Goal: Task Accomplishment & Management: Use online tool/utility

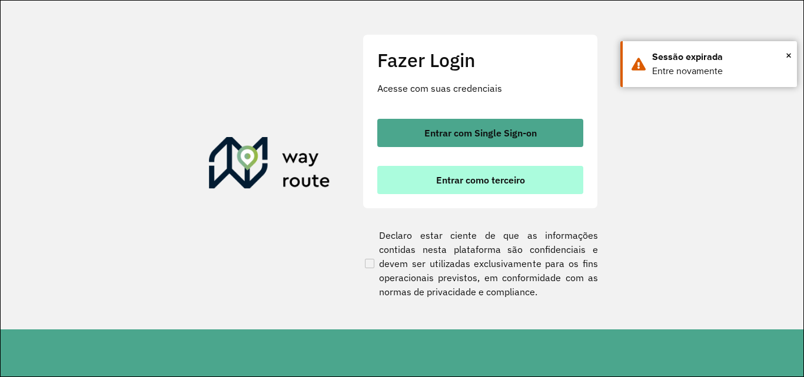
click at [530, 172] on button "Entrar como terceiro" at bounding box center [480, 180] width 206 height 28
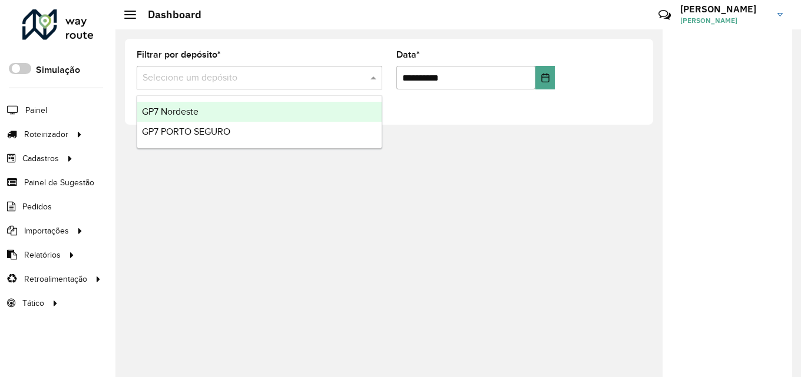
click at [311, 76] on input "text" at bounding box center [248, 78] width 210 height 14
click at [300, 107] on div "GP7 Nordeste" at bounding box center [259, 112] width 244 height 20
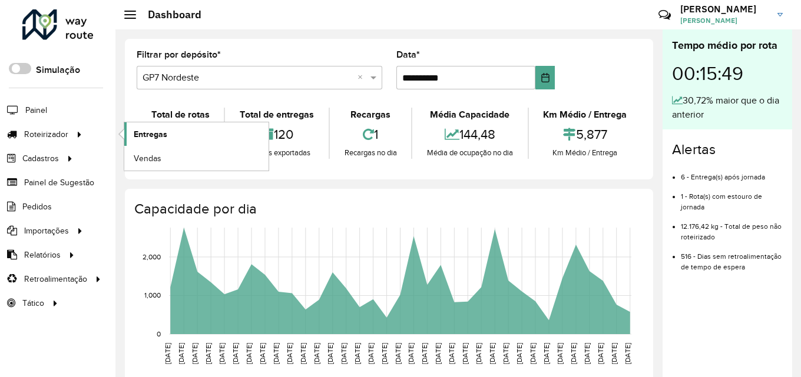
click at [138, 130] on span "Entregas" at bounding box center [151, 134] width 34 height 12
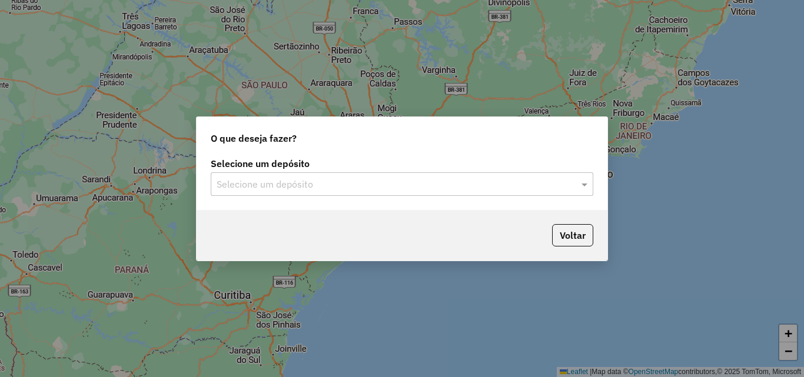
click at [389, 186] on input "text" at bounding box center [390, 185] width 347 height 14
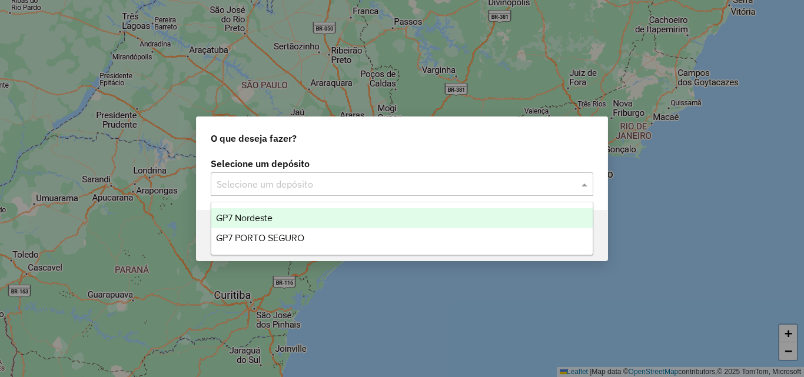
click at [383, 211] on div "GP7 Nordeste" at bounding box center [402, 218] width 382 height 20
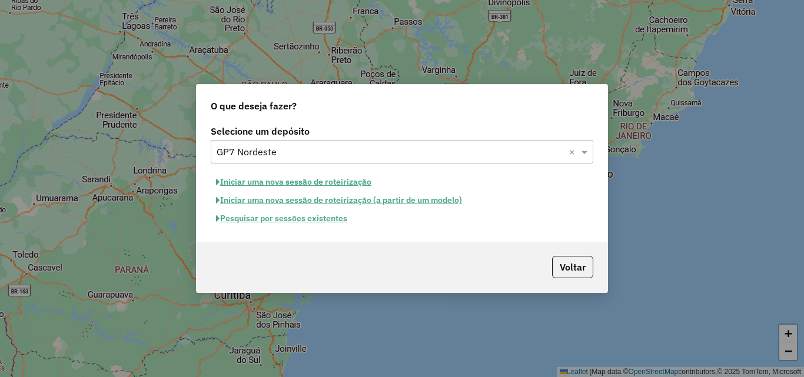
click at [299, 223] on button "Pesquisar por sessões existentes" at bounding box center [282, 219] width 142 height 18
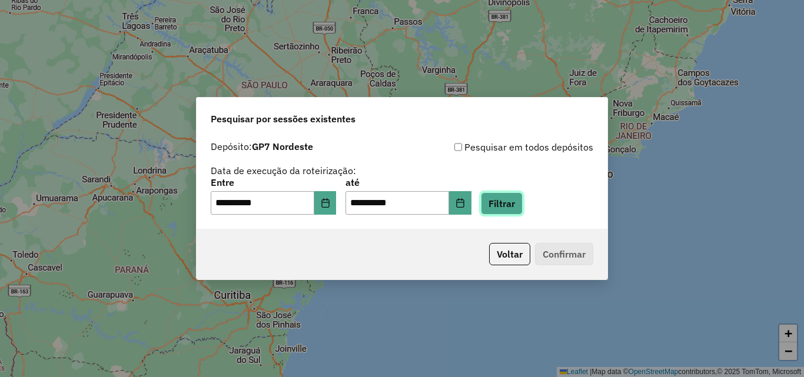
click at [514, 200] on button "Filtrar" at bounding box center [502, 204] width 42 height 22
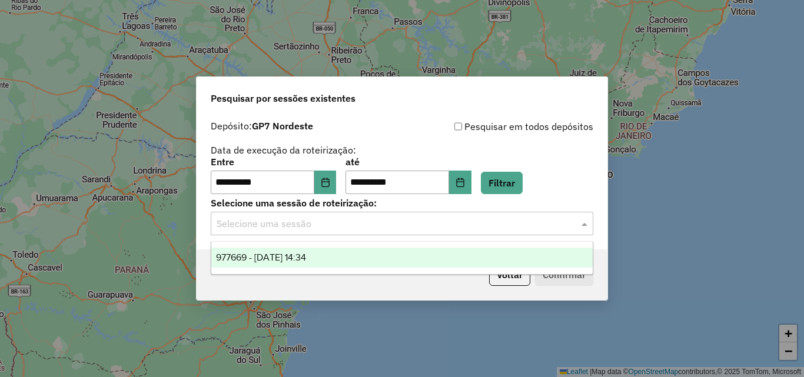
click at [355, 230] on input "text" at bounding box center [390, 224] width 347 height 14
click at [329, 258] on div "977669 - 11/08/2025 14:34" at bounding box center [402, 258] width 382 height 20
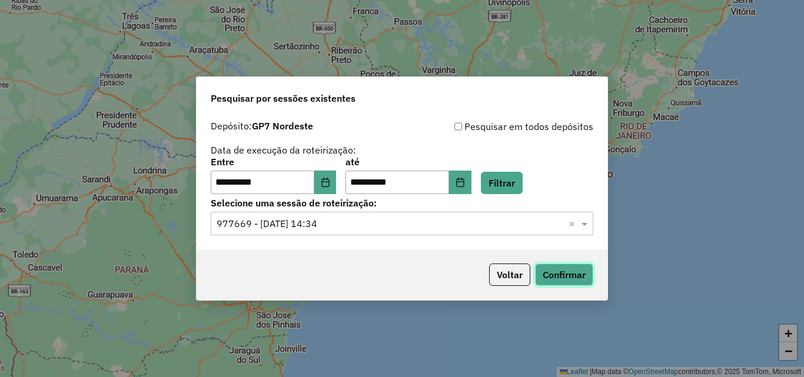
click at [549, 267] on button "Confirmar" at bounding box center [564, 275] width 58 height 22
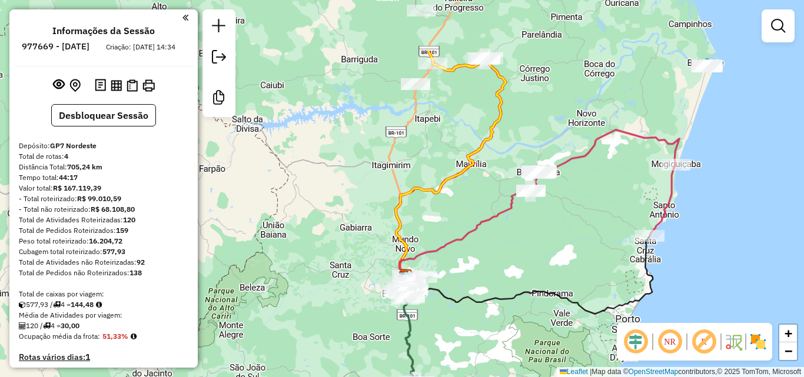
drag, startPoint x: 569, startPoint y: 134, endPoint x: 577, endPoint y: 237, distance: 102.8
click at [577, 237] on div "Janela de atendimento Grade de atendimento Capacidade Transportadoras Veículos …" at bounding box center [402, 188] width 804 height 377
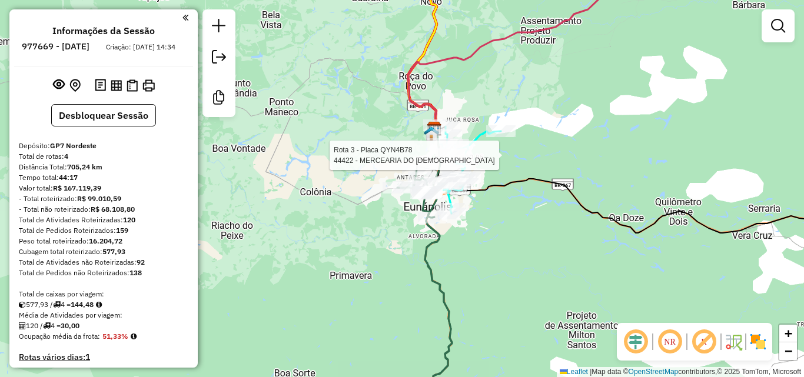
select select "**********"
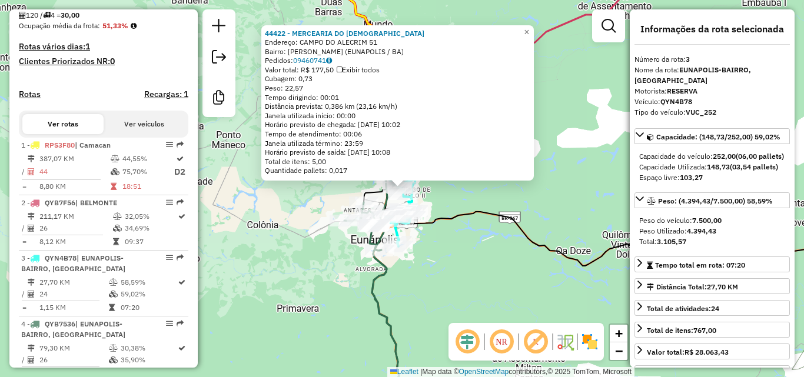
scroll to position [542, 0]
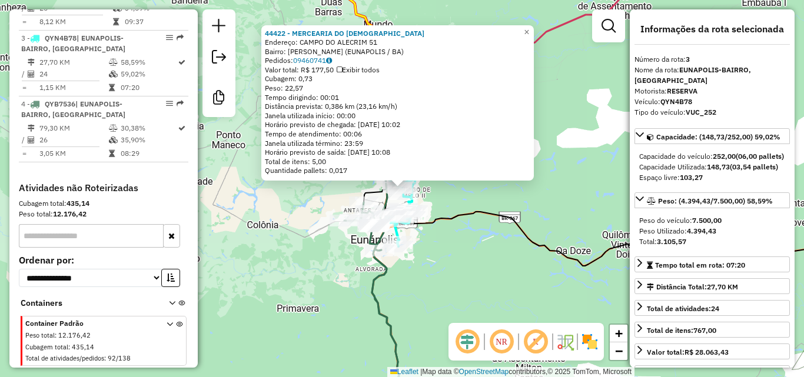
click at [472, 269] on div "44422 - MERCEARIA DO MESSIAS Endereço: CAMPO DO ALECRIM 51 Bairro: ALECRIM (EUN…" at bounding box center [402, 188] width 804 height 377
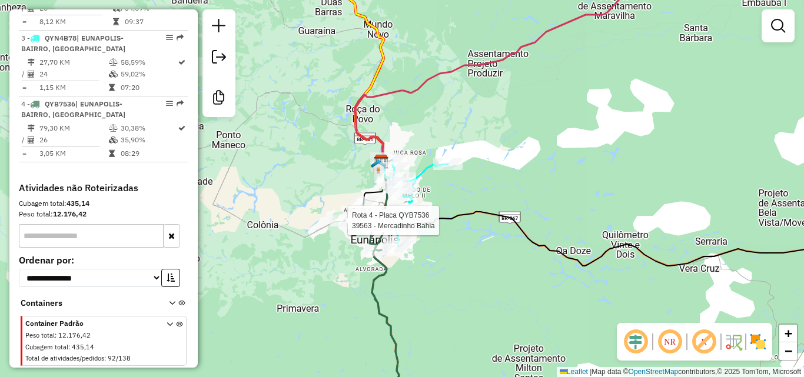
select select "**********"
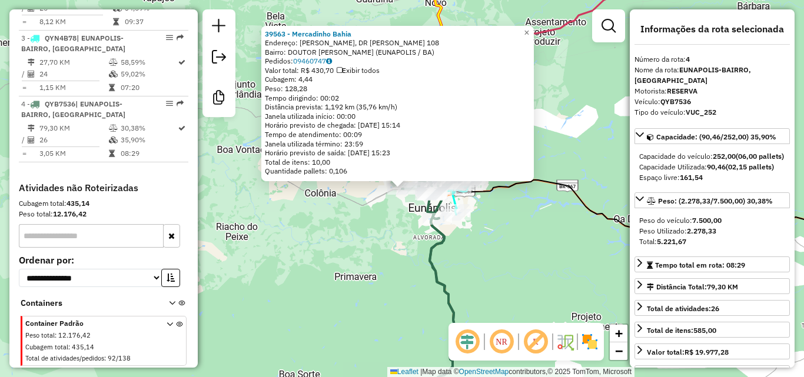
click at [350, 269] on div "39563 - Mercadinho Bahia Endereço: GOV [PERSON_NAME], DR [PERSON_NAME] 108 Bair…" at bounding box center [402, 188] width 804 height 377
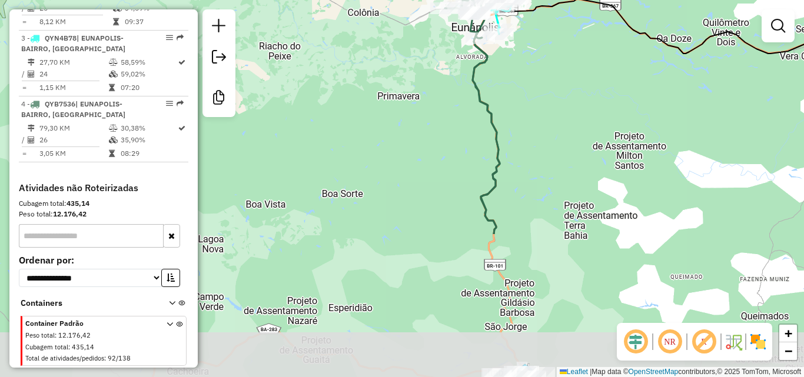
drag, startPoint x: 361, startPoint y: 278, endPoint x: 404, endPoint y: 81, distance: 201.9
click at [404, 83] on div "Janela de atendimento Grade de atendimento Capacidade Transportadoras Veículos …" at bounding box center [402, 188] width 804 height 377
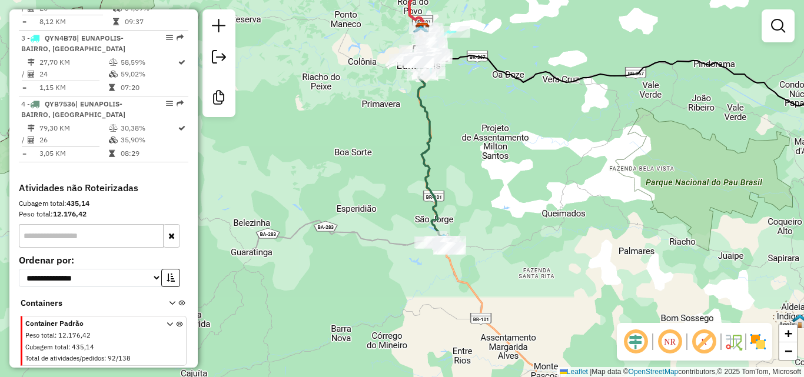
drag, startPoint x: 502, startPoint y: 117, endPoint x: 468, endPoint y: 208, distance: 96.9
click at [468, 208] on div "Janela de atendimento Grade de atendimento Capacidade Transportadoras Veículos …" at bounding box center [402, 188] width 804 height 377
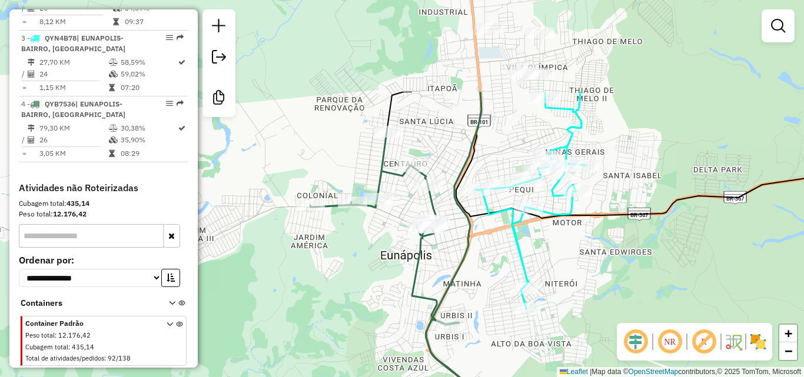
drag, startPoint x: 383, startPoint y: 97, endPoint x: 462, endPoint y: 249, distance: 170.9
click at [462, 249] on div "Janela de atendimento Grade de atendimento Capacidade Transportadoras Veículos …" at bounding box center [402, 188] width 804 height 377
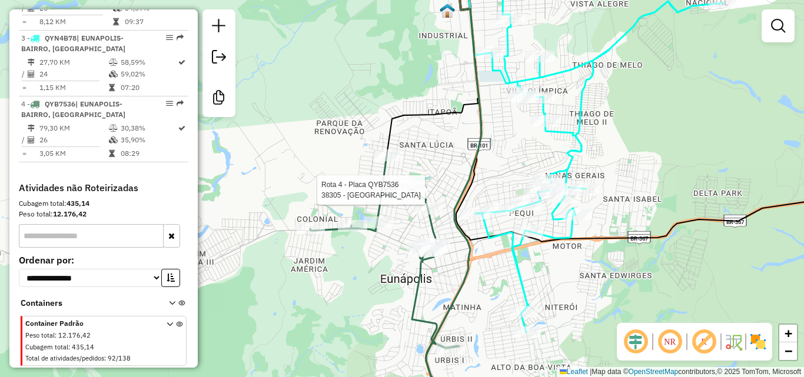
select select "**********"
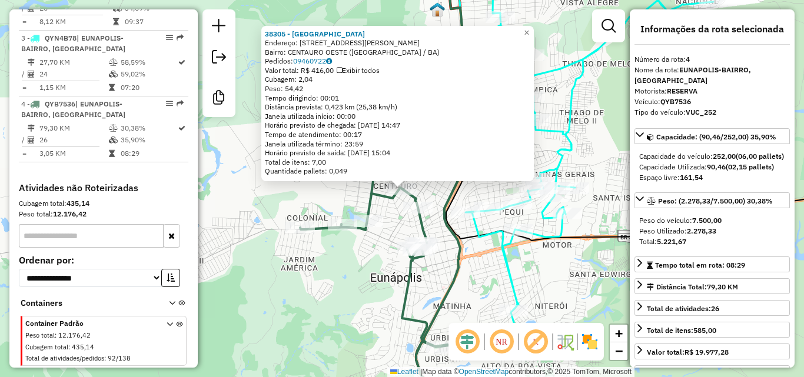
click at [446, 254] on div "Rota 4 - Placa QYB7536 46928 - MEGA LANCHES Rota 4 - Placa QYB7536 35723 - NETO…" at bounding box center [402, 188] width 804 height 377
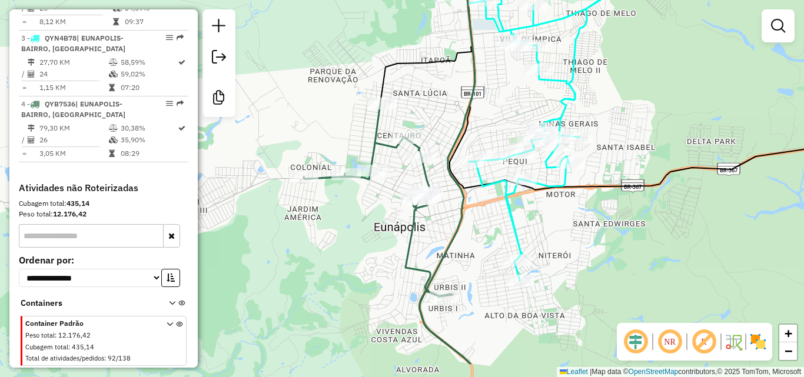
drag, startPoint x: 466, startPoint y: 254, endPoint x: 448, endPoint y: 113, distance: 142.6
click at [469, 155] on icon at bounding box center [447, 152] width 55 height 425
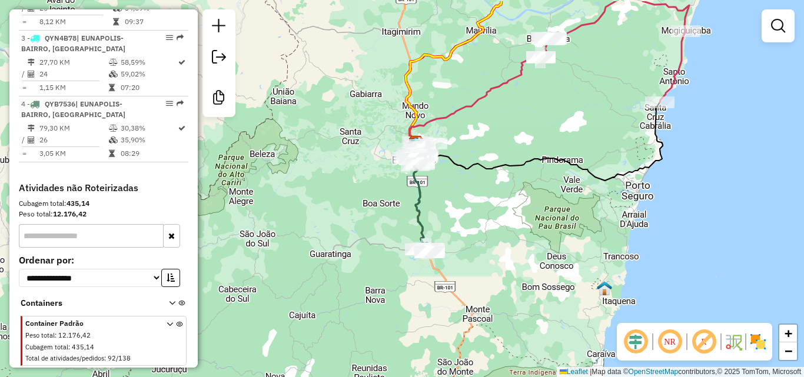
drag, startPoint x: 638, startPoint y: 125, endPoint x: 584, endPoint y: 268, distance: 152.7
click at [583, 267] on div "Janela de atendimento Grade de atendimento Capacidade Transportadoras Veículos …" at bounding box center [402, 188] width 804 height 377
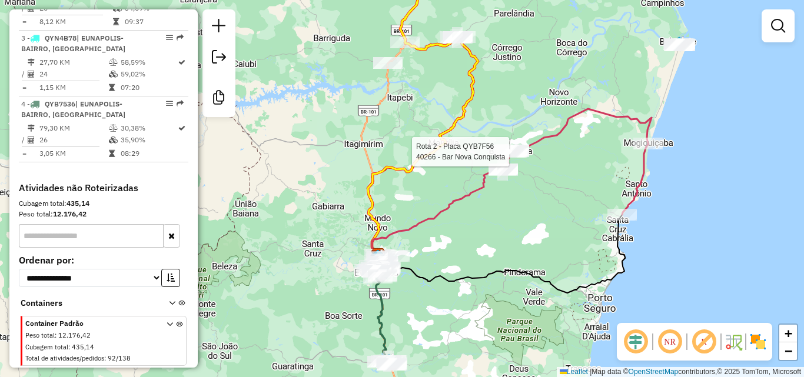
select select "**********"
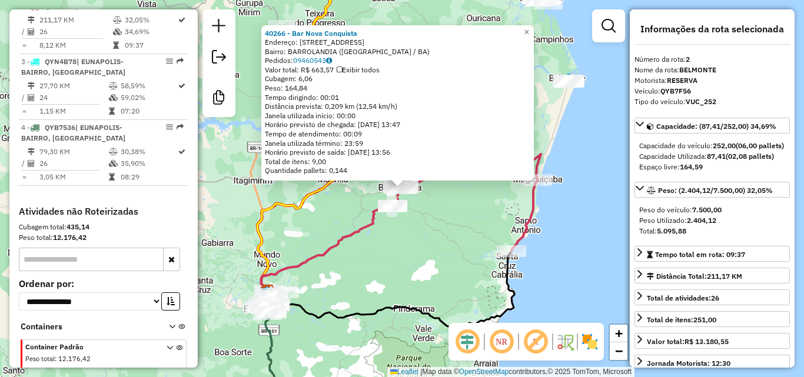
scroll to position [508, 0]
click at [440, 240] on div "40266 - Bar Nova Conquista Endereço: [GEOGRAPHIC_DATA] 46 Bairro: [GEOGRAPHIC_D…" at bounding box center [402, 188] width 804 height 377
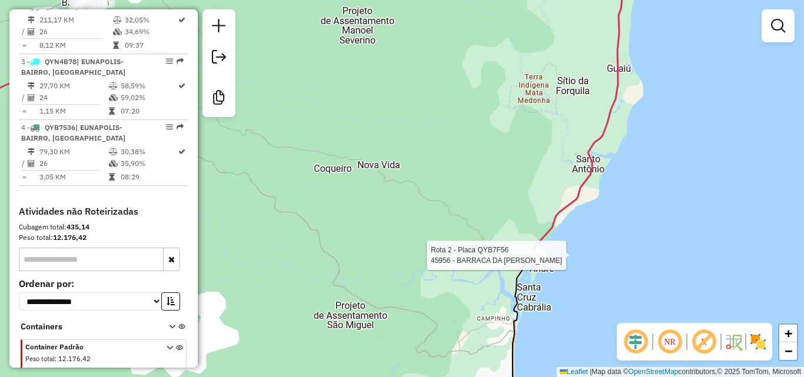
select select "**********"
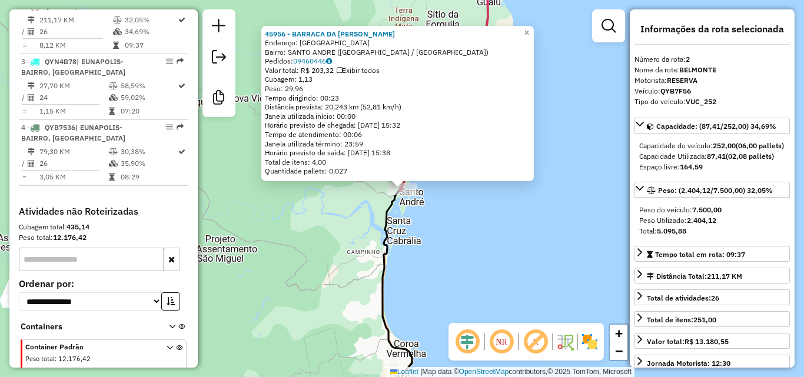
click at [498, 227] on div "45956 - BARRACA DA [PERSON_NAME]: [GEOGRAPHIC_DATA]: [GEOGRAPHIC_DATA] ([GEOGRA…" at bounding box center [402, 188] width 804 height 377
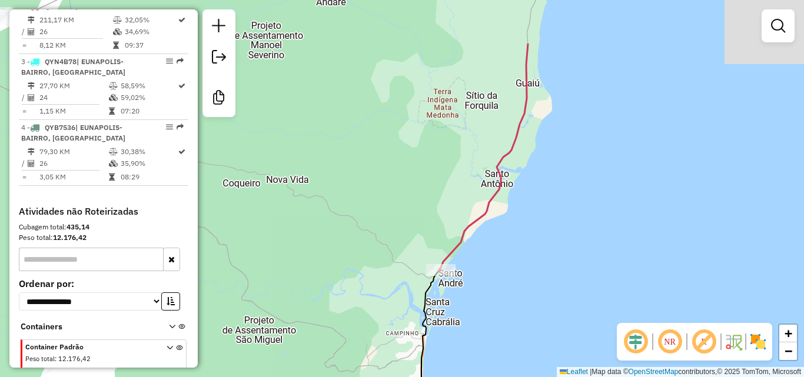
drag, startPoint x: 518, startPoint y: 197, endPoint x: 554, endPoint y: 289, distance: 99.4
click at [548, 268] on div "Janela de atendimento Grade de atendimento Capacidade Transportadoras Veículos …" at bounding box center [402, 188] width 804 height 377
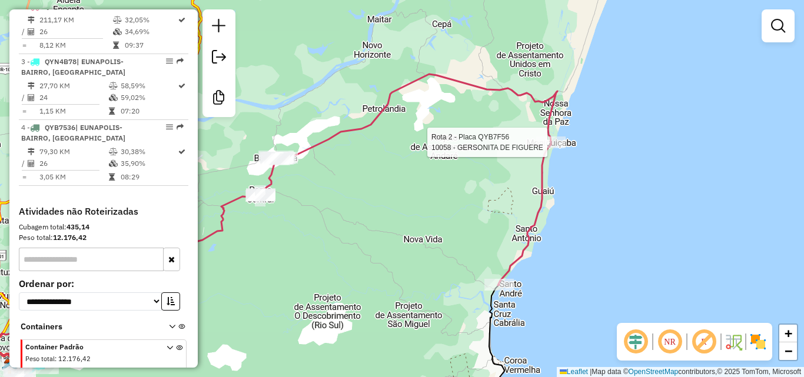
select select "**********"
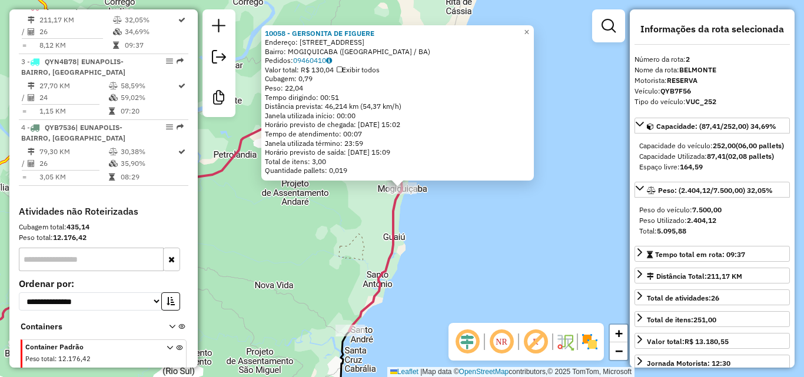
click at [443, 243] on div "10058 - GERSONITA DE FIGUERE Endereço: [STREET_ADDRESS] [GEOGRAPHIC_DATA]: [GEO…" at bounding box center [402, 188] width 804 height 377
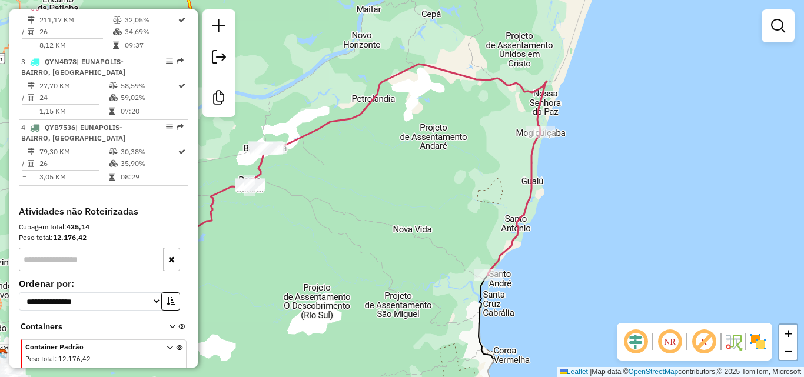
drag, startPoint x: 406, startPoint y: 253, endPoint x: 544, endPoint y: 197, distance: 149.3
click at [544, 197] on div "Janela de atendimento Grade de atendimento Capacidade Transportadoras Veículos …" at bounding box center [402, 188] width 804 height 377
select select "**********"
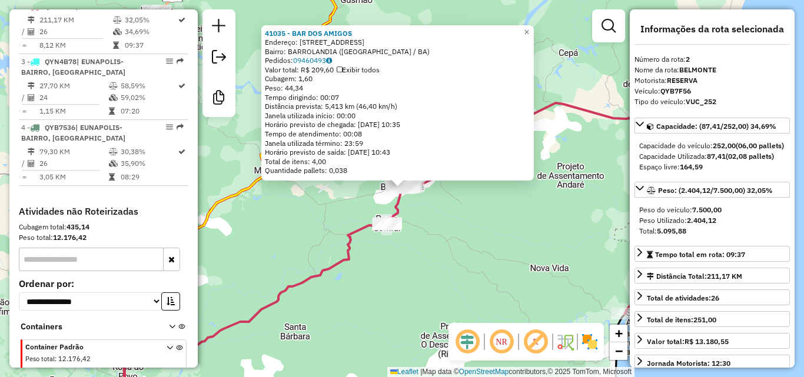
click at [469, 231] on div "41035 - BAR DOS AMIGOS Endereço: [STREET_ADDRESS] Bairro: [GEOGRAPHIC_DATA] ([G…" at bounding box center [402, 188] width 804 height 377
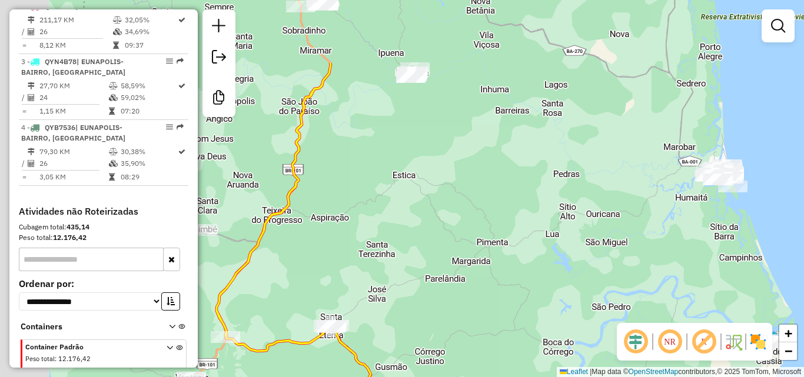
drag, startPoint x: 597, startPoint y: 173, endPoint x: 644, endPoint y: 195, distance: 52.4
click at [628, 189] on div "Janela de atendimento Grade de atendimento Capacidade Transportadoras Veículos …" at bounding box center [402, 188] width 804 height 377
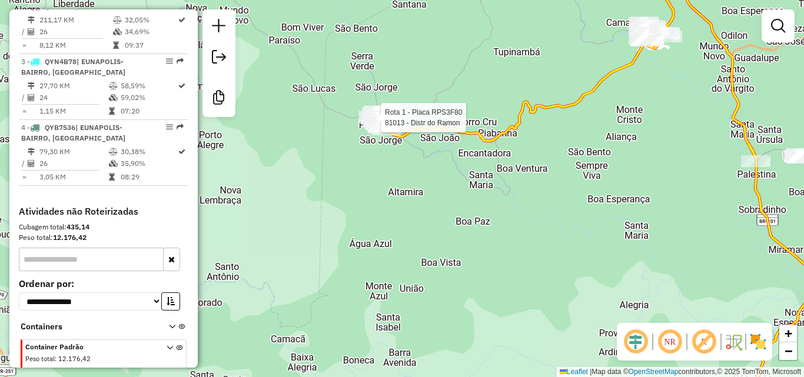
select select "**********"
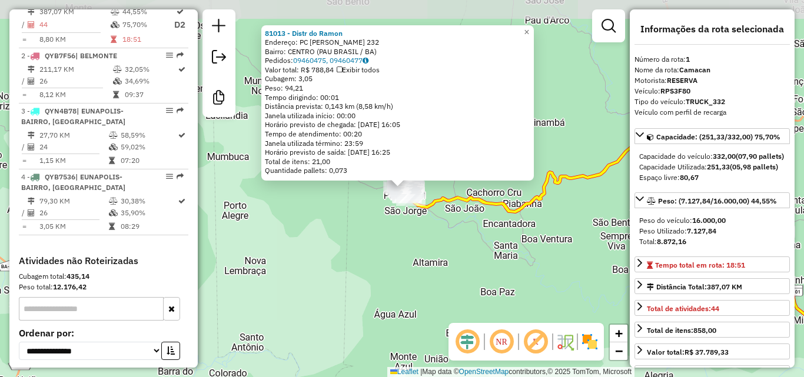
scroll to position [450, 0]
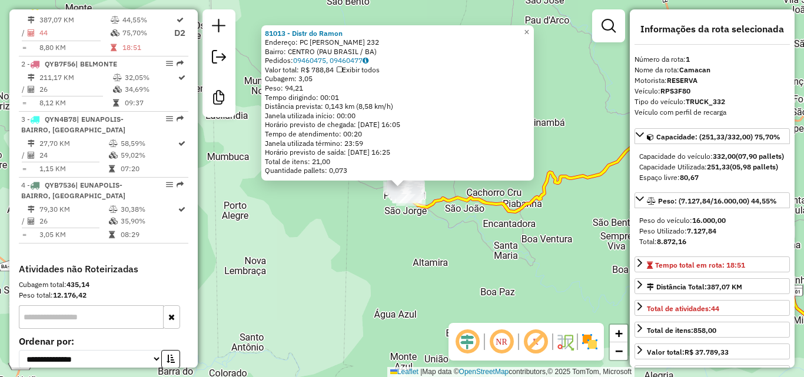
click at [475, 253] on div "81013 - Distr do [PERSON_NAME]: PC [PERSON_NAME] 232 Bairro: [GEOGRAPHIC_DATA] …" at bounding box center [402, 188] width 804 height 377
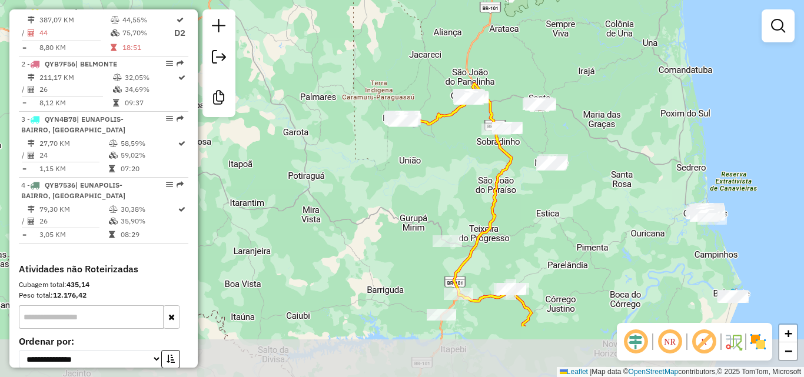
drag, startPoint x: 480, startPoint y: 265, endPoint x: 423, endPoint y: 158, distance: 121.2
click at [428, 162] on div "Janela de atendimento Grade de atendimento Capacidade Transportadoras Veículos …" at bounding box center [402, 188] width 804 height 377
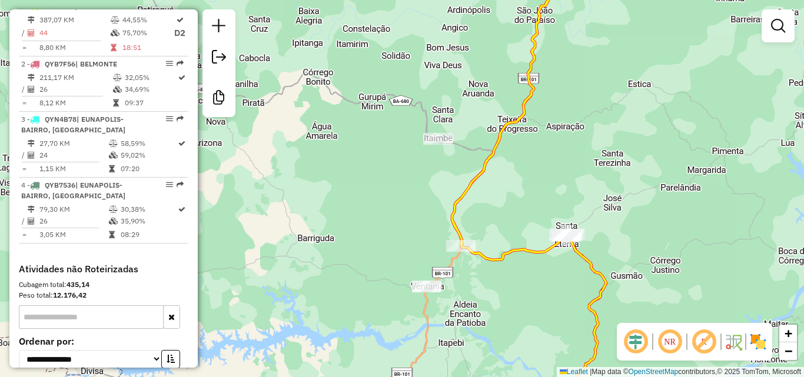
drag, startPoint x: 428, startPoint y: 247, endPoint x: 395, endPoint y: 132, distance: 120.2
click at [410, 167] on div "Janela de atendimento Grade de atendimento Capacidade Transportadoras Veículos …" at bounding box center [402, 188] width 804 height 377
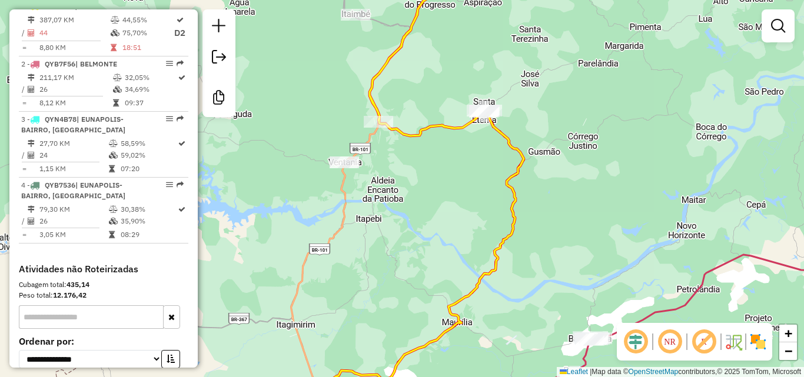
drag, startPoint x: 405, startPoint y: 136, endPoint x: 445, endPoint y: 168, distance: 51.1
click at [445, 168] on div "Janela de atendimento Grade de atendimento Capacidade Transportadoras Veículos …" at bounding box center [402, 188] width 804 height 377
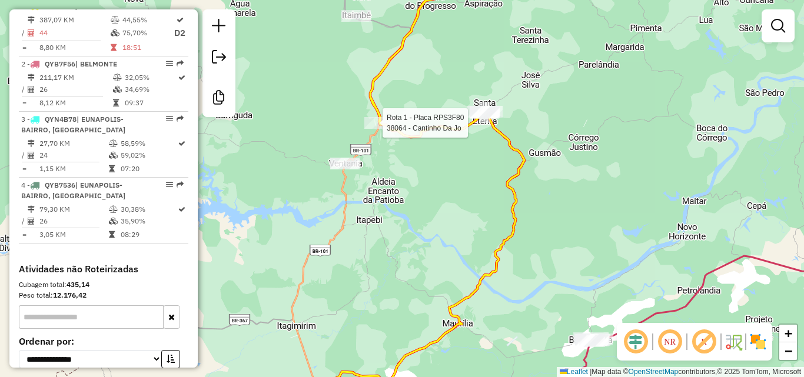
select select "**********"
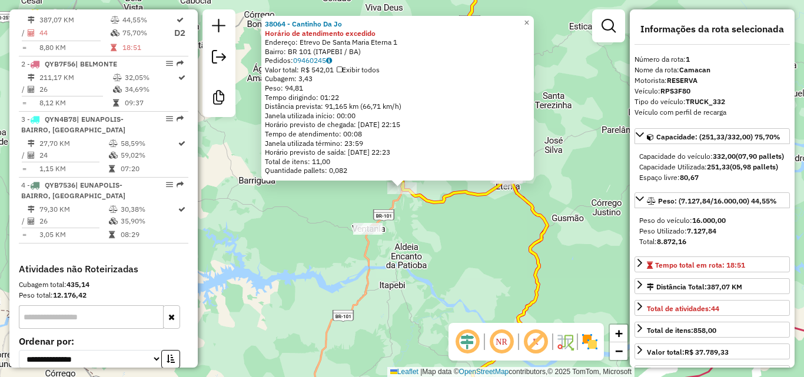
click at [488, 231] on div "38064 - Cantinho Da Jo Horário de atendimento excedido Endereço: Etrevo De Sant…" at bounding box center [402, 188] width 804 height 377
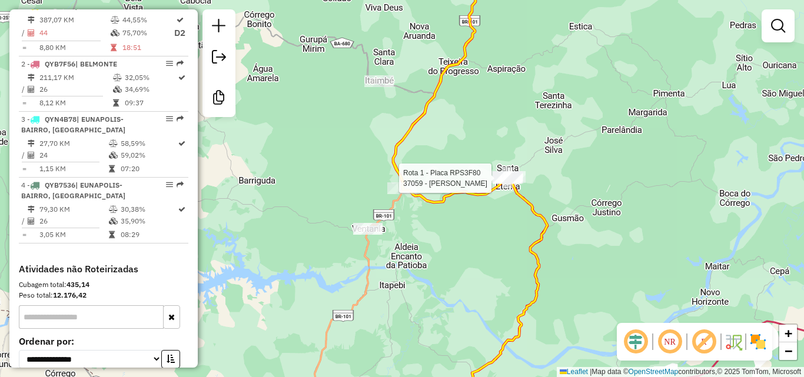
click at [509, 184] on div at bounding box center [507, 179] width 29 height 12
select select "**********"
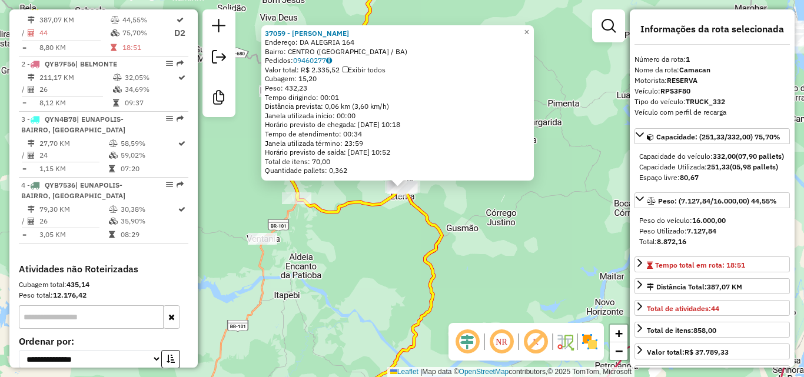
click at [509, 191] on div "37059 - MERCADO OLIVEIRA Endereço: DA ALEGRIA 164 Bairro: [GEOGRAPHIC_DATA] ([G…" at bounding box center [402, 188] width 804 height 377
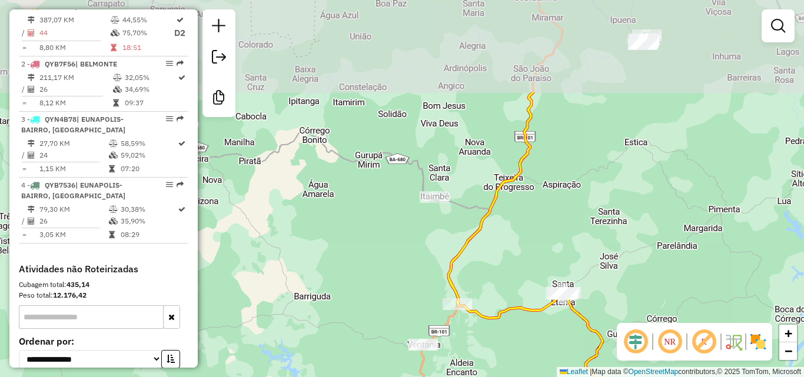
drag, startPoint x: 503, startPoint y: 190, endPoint x: 525, endPoint y: 322, distance: 133.1
click at [518, 324] on div "Janela de atendimento Grade de atendimento Capacidade Transportadoras Veículos …" at bounding box center [402, 188] width 804 height 377
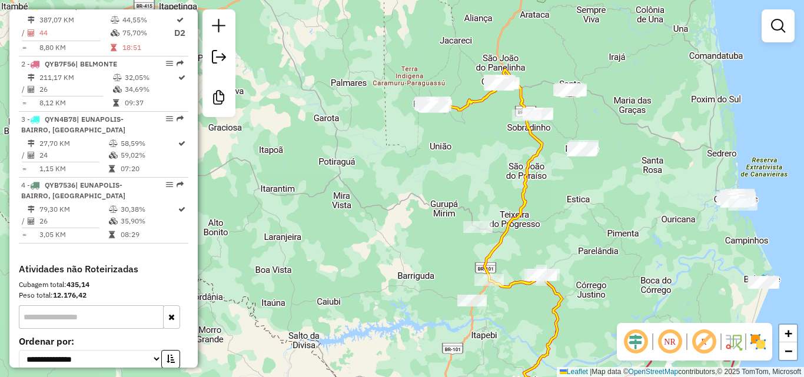
click at [544, 223] on div "Janela de atendimento Grade de atendimento Capacidade Transportadoras Veículos …" at bounding box center [402, 188] width 804 height 377
